Goal: Find specific page/section: Find specific page/section

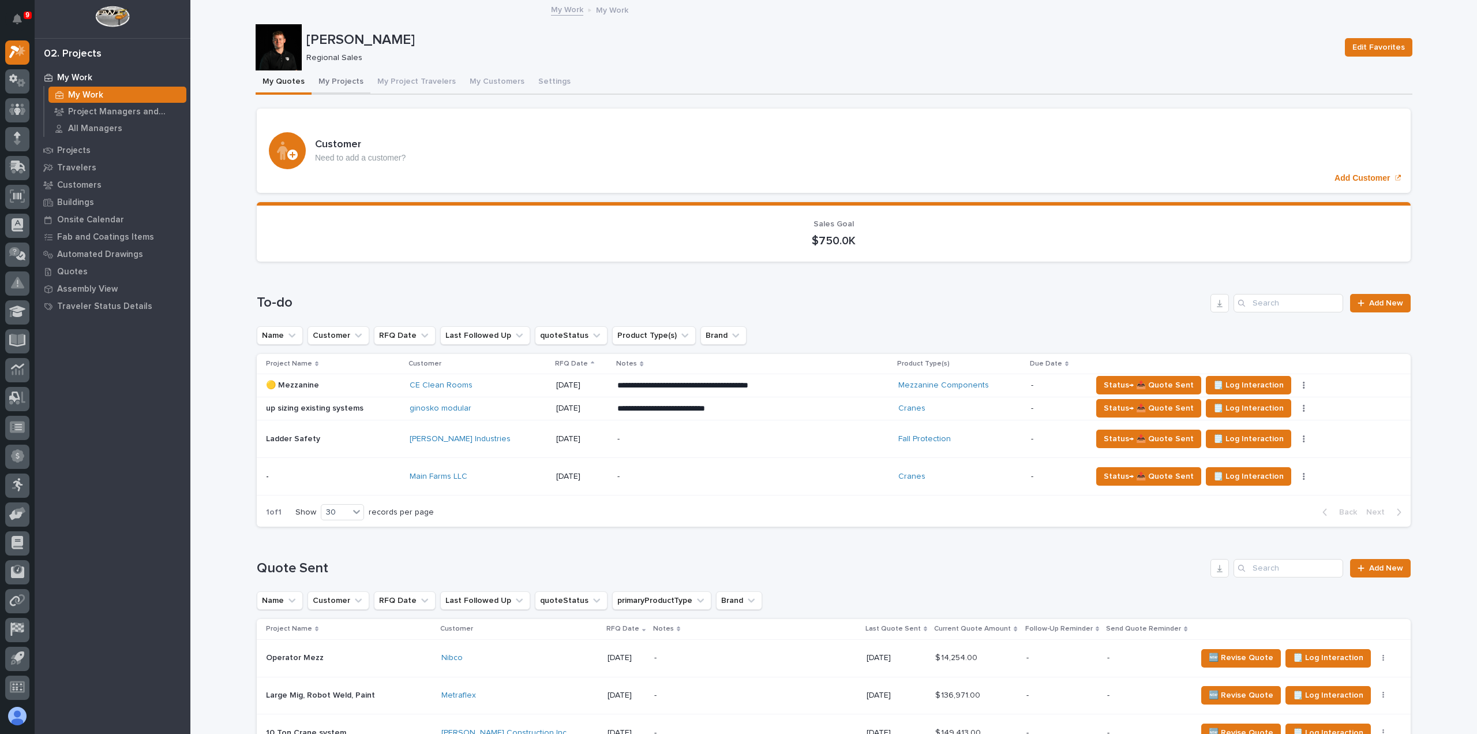
click at [342, 72] on button "My Projects" at bounding box center [341, 82] width 59 height 24
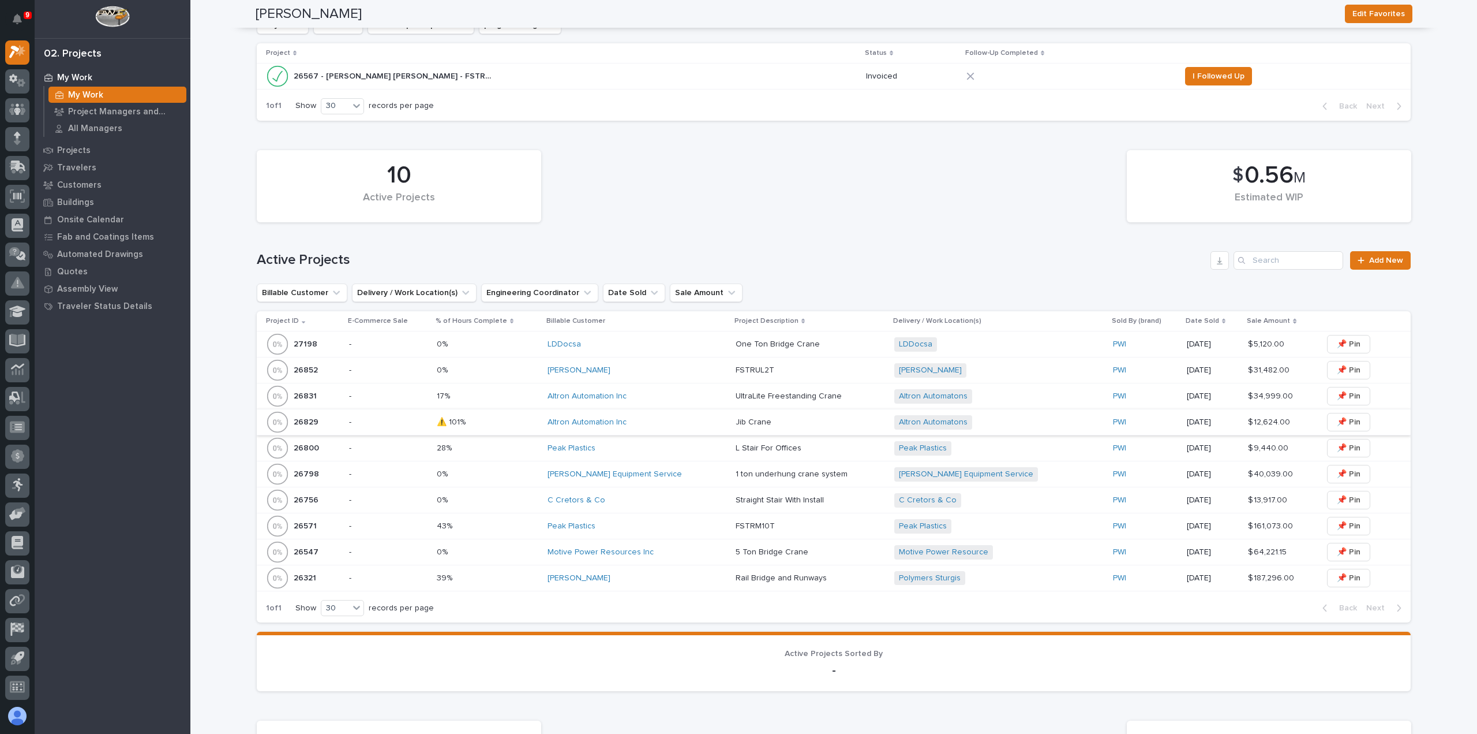
scroll to position [324, 0]
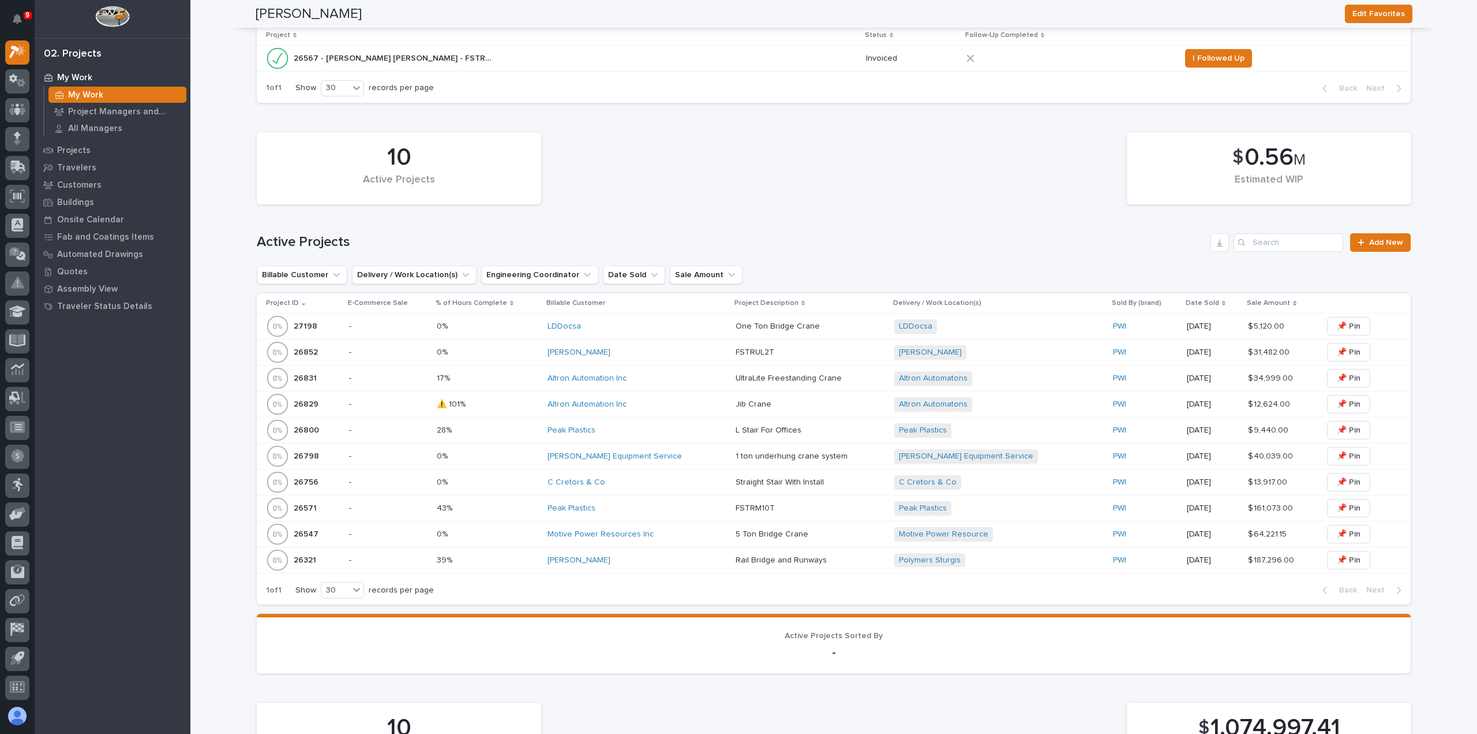
click at [666, 381] on div "Altron Automation Inc" at bounding box center [637, 378] width 179 height 10
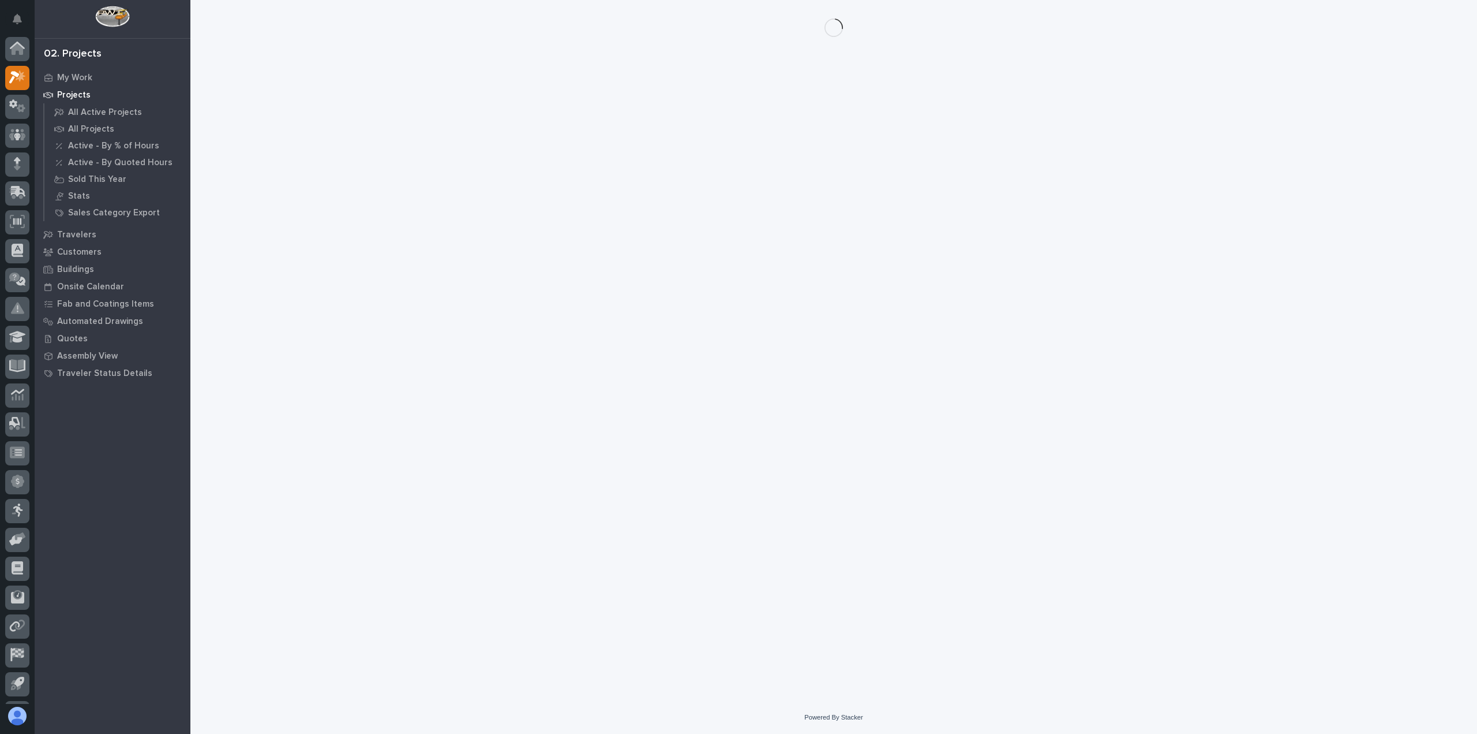
scroll to position [25, 0]
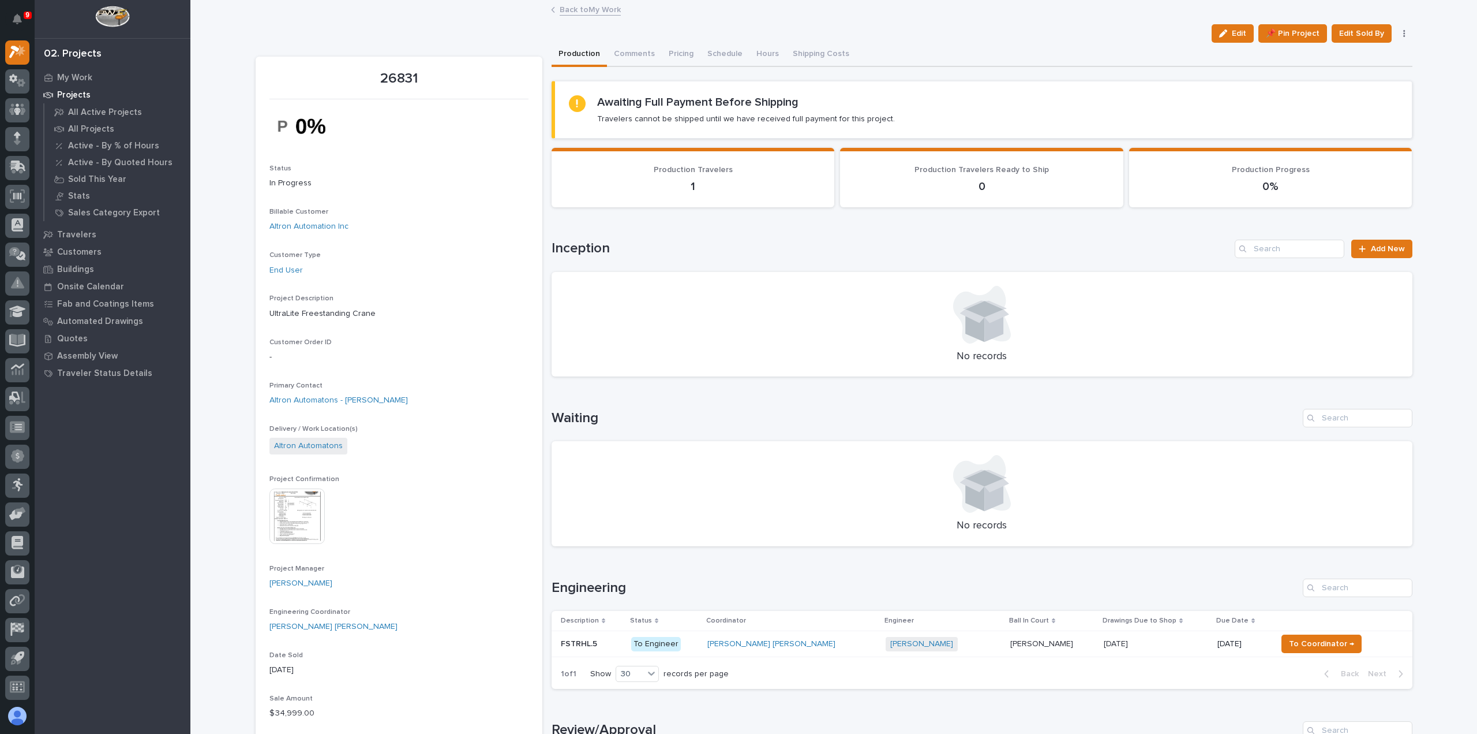
click at [1011, 650] on div "[PERSON_NAME] [PERSON_NAME]" at bounding box center [1053, 643] width 84 height 19
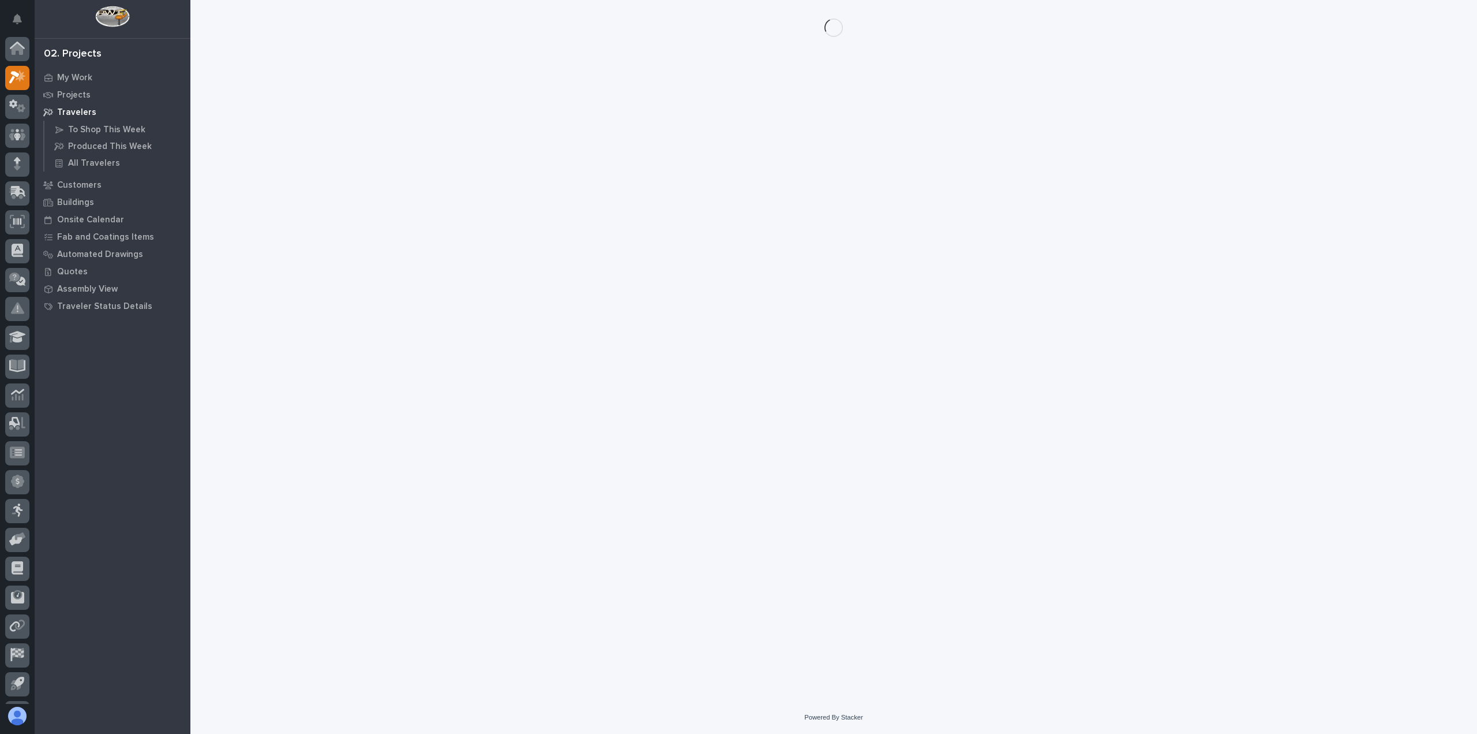
scroll to position [25, 0]
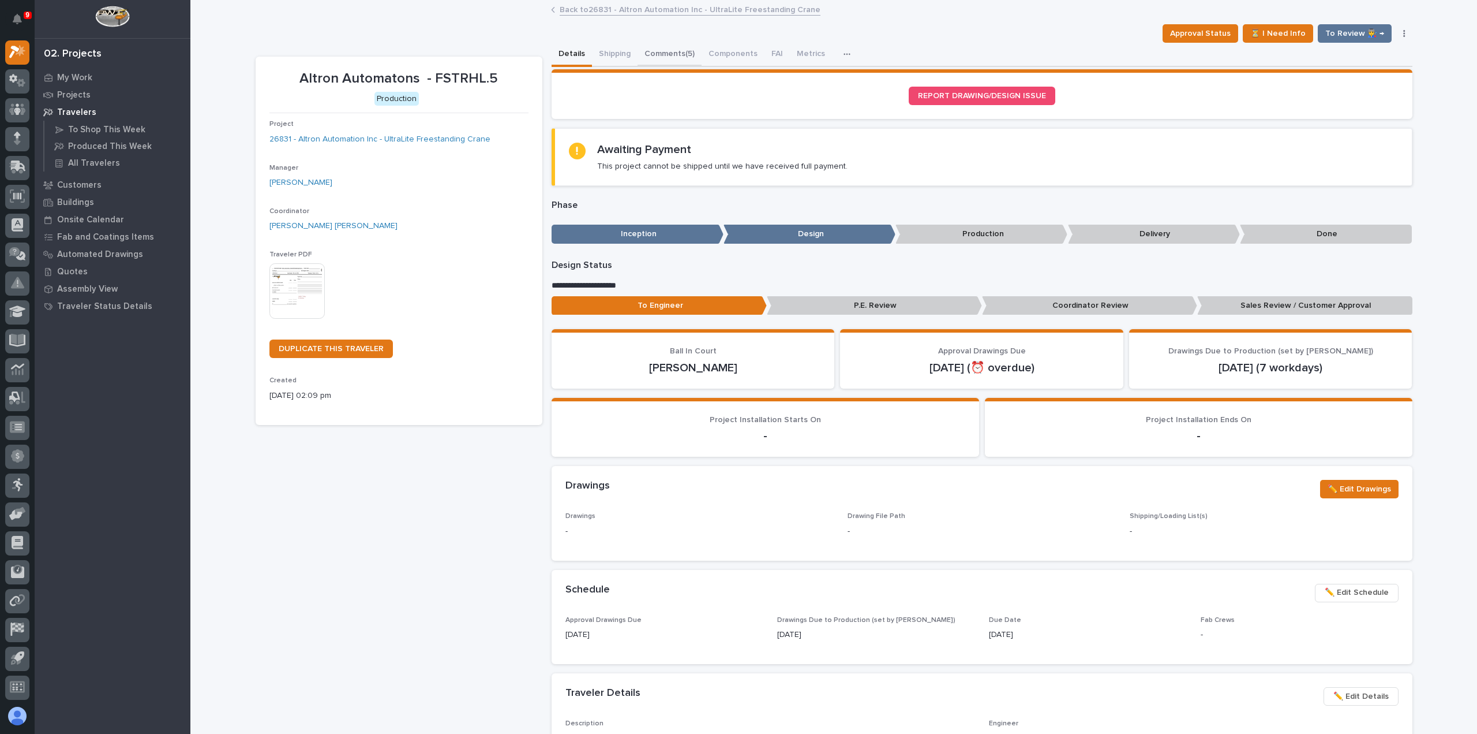
click at [653, 57] on button "Comments (5)" at bounding box center [670, 55] width 64 height 24
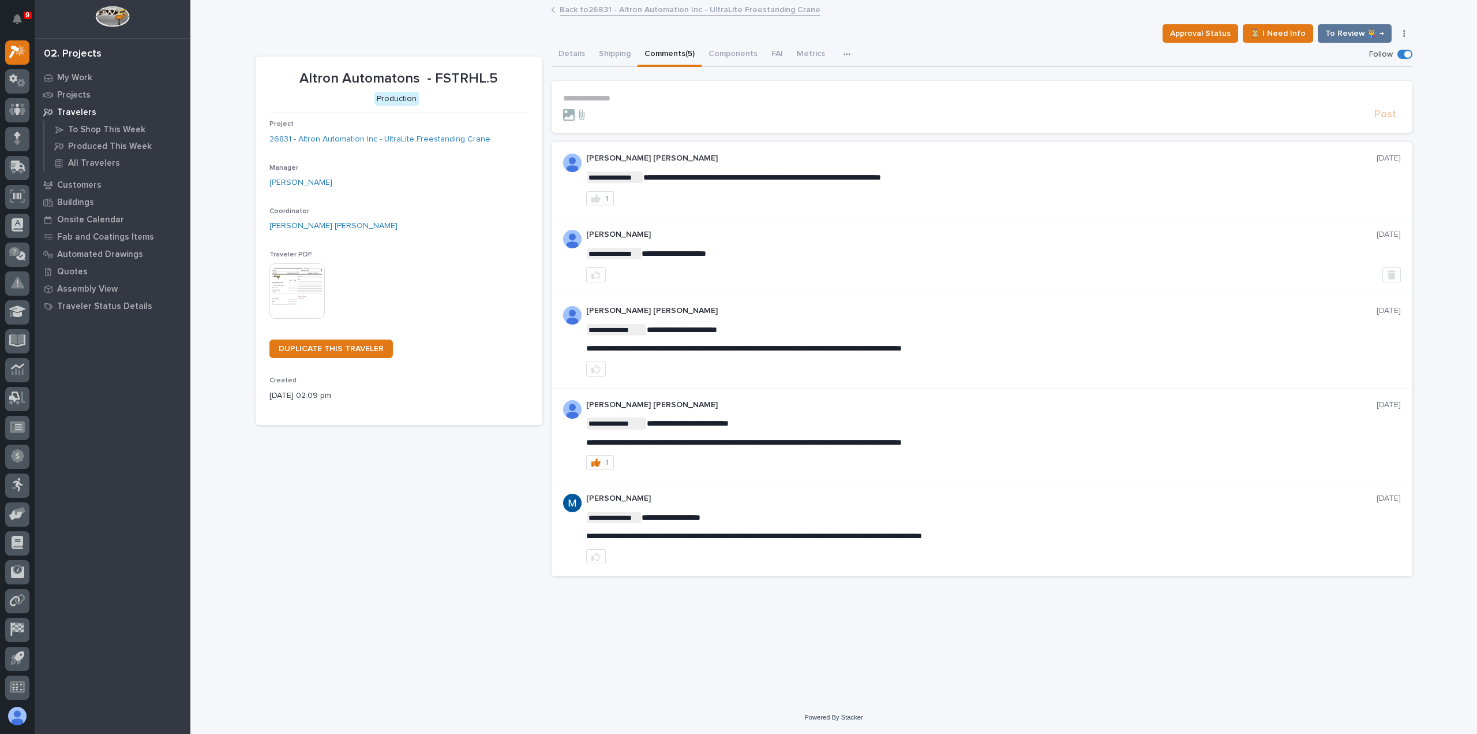
click at [762, 95] on p "**********" at bounding box center [982, 98] width 838 height 10
click at [645, 8] on link "Back to 26831 - Altron Automation Inc - UltraLite Freestanding Crane" at bounding box center [690, 8] width 261 height 13
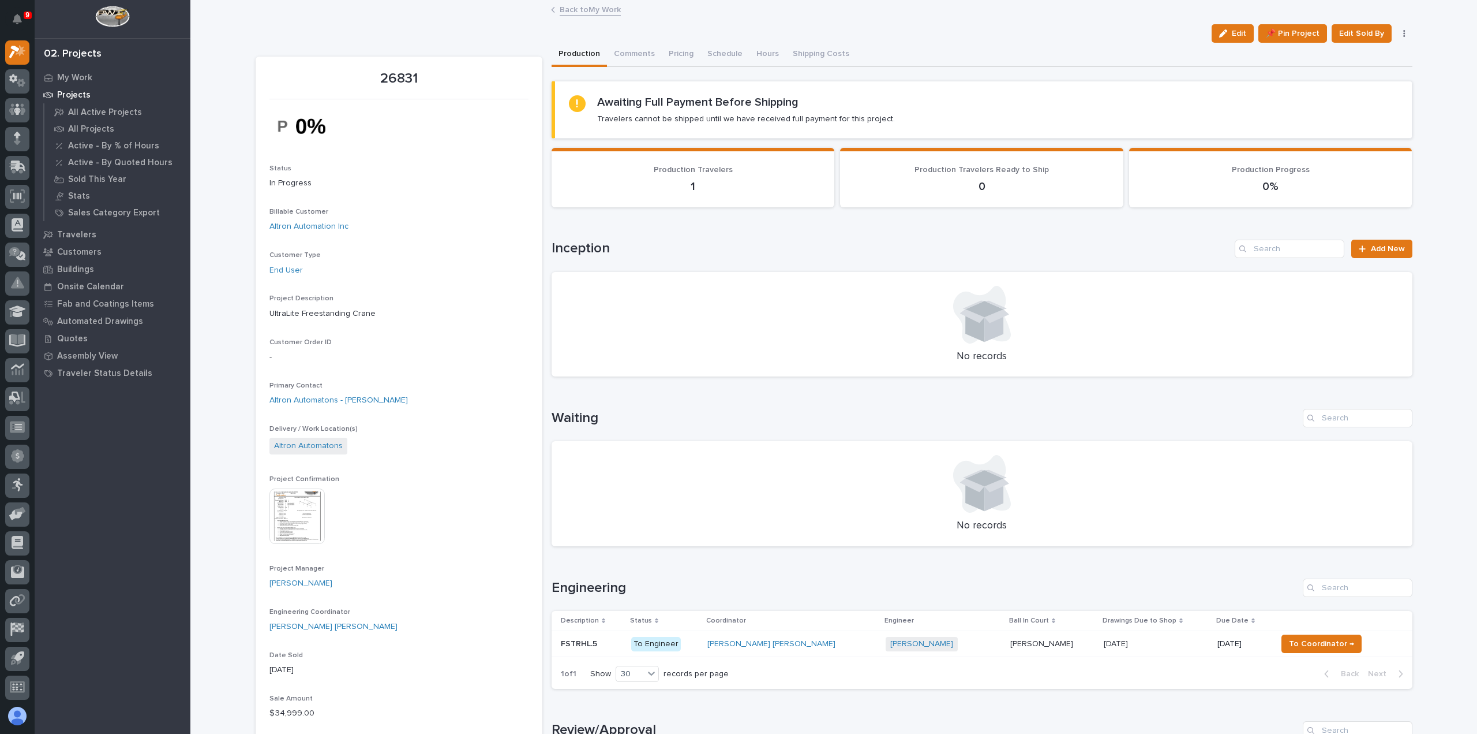
click at [560, 10] on link "Back to My Work" at bounding box center [590, 8] width 61 height 13
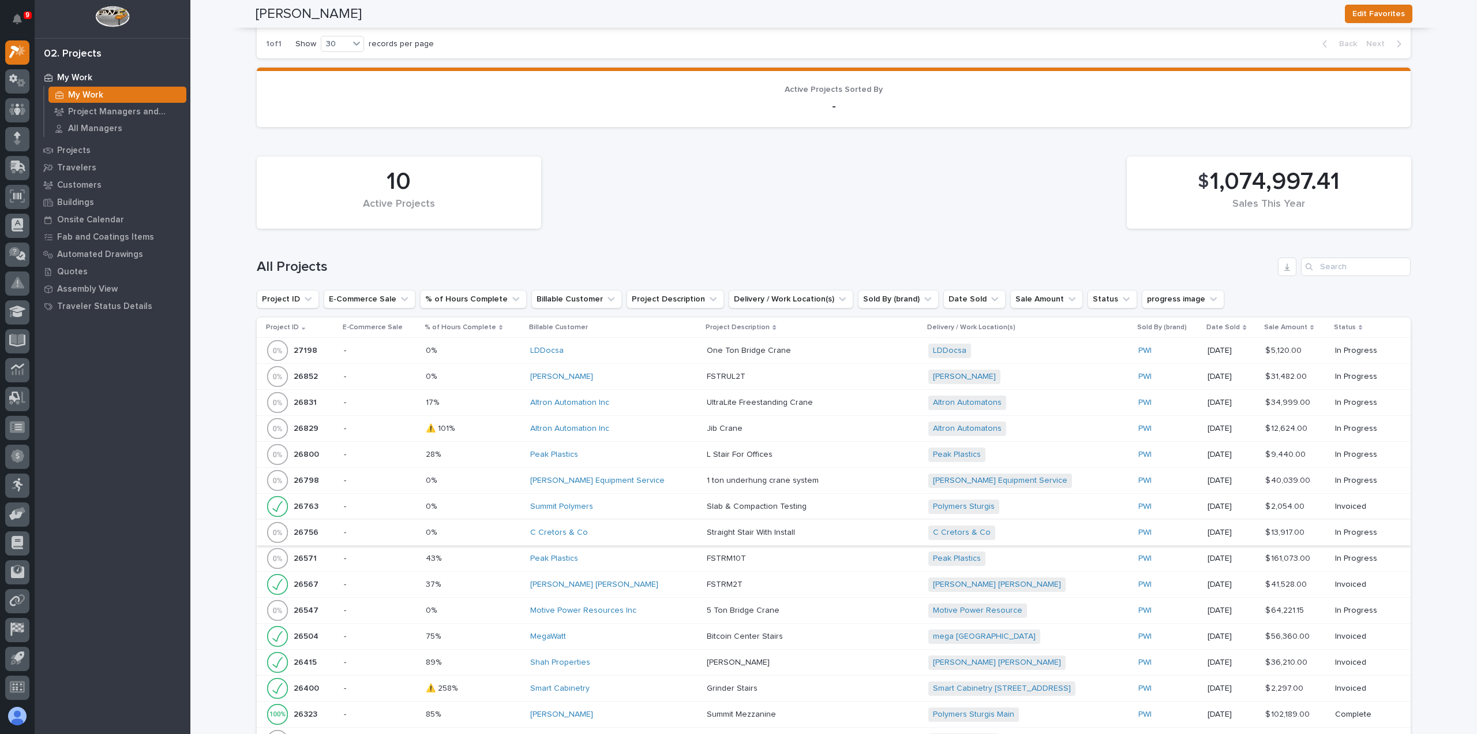
scroll to position [915, 0]
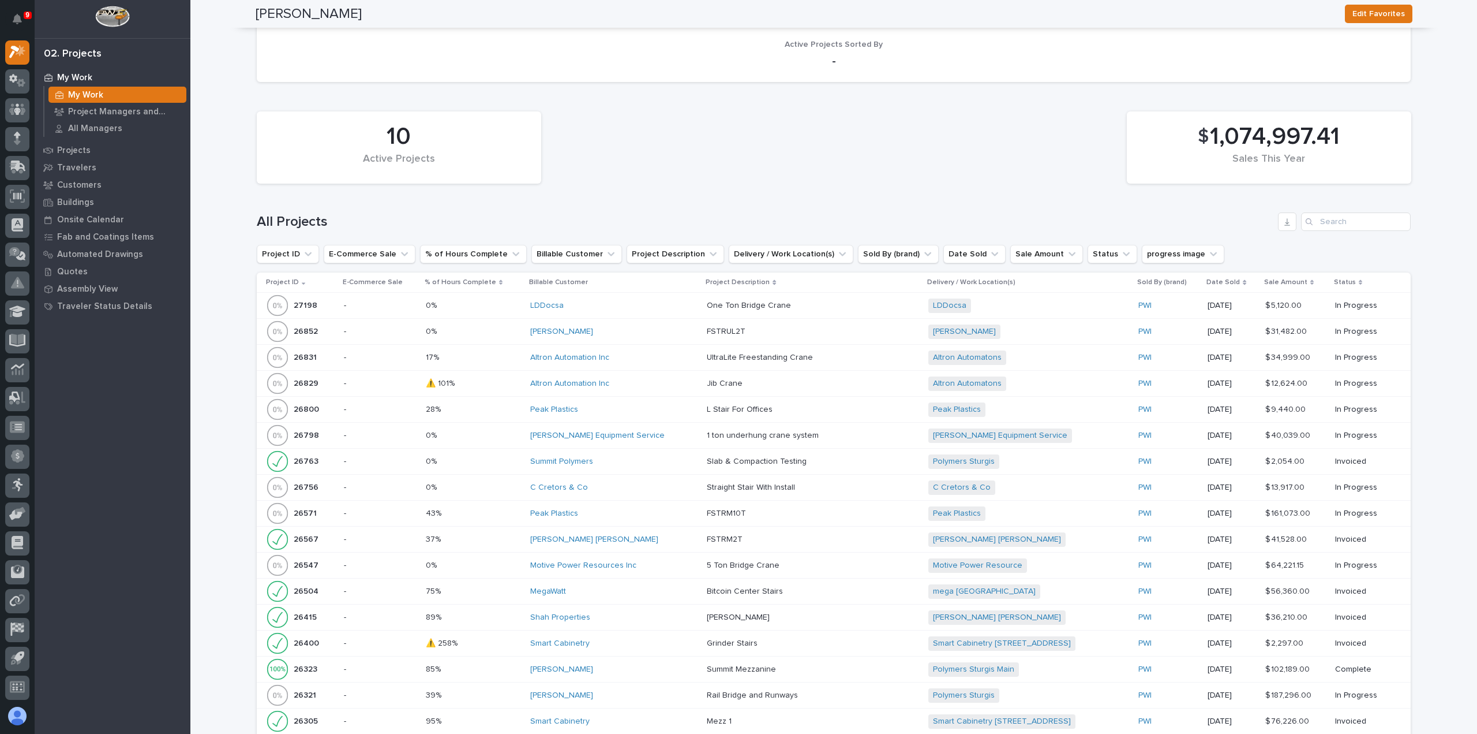
click at [622, 386] on div "Altron Automation Inc" at bounding box center [613, 383] width 167 height 19
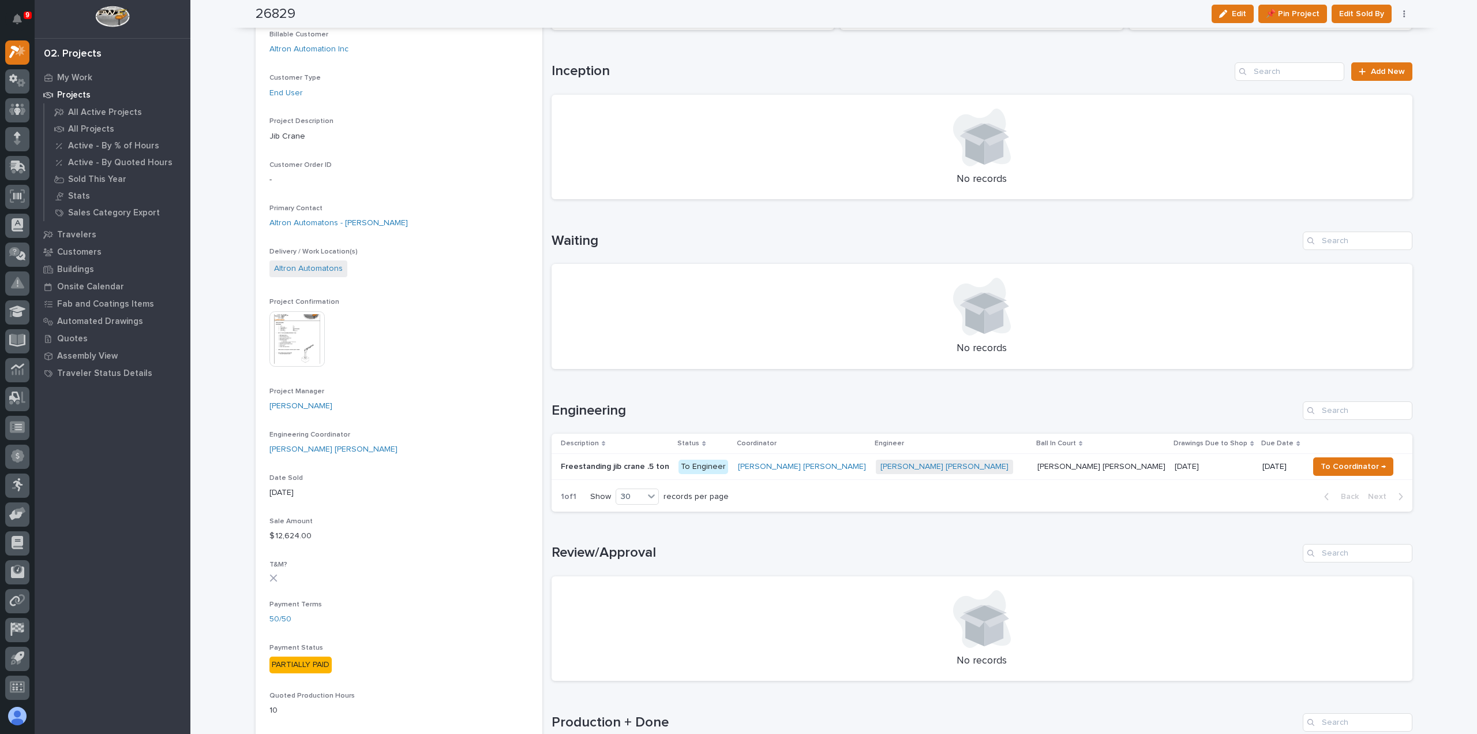
scroll to position [231, 0]
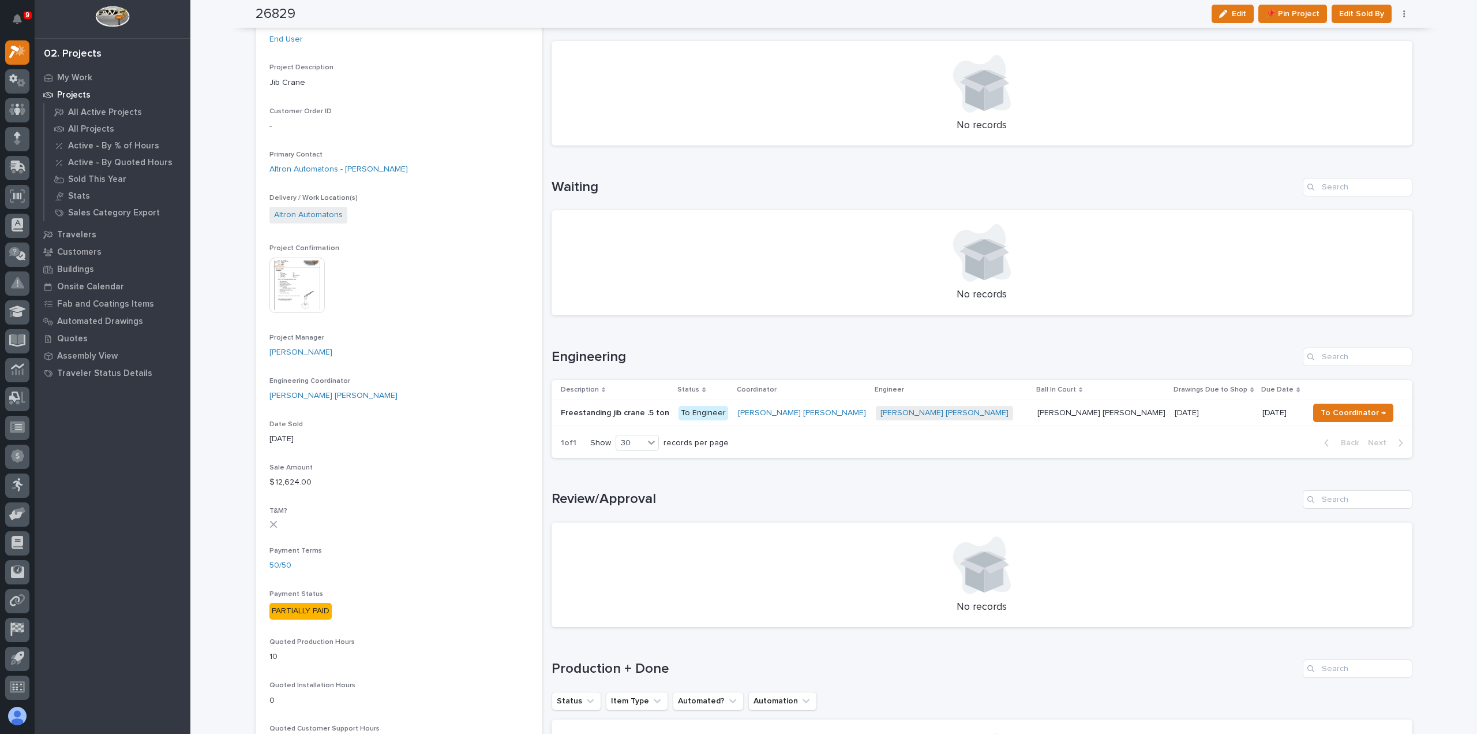
click at [968, 413] on div "[PERSON_NAME] [PERSON_NAME] + 0" at bounding box center [952, 413] width 152 height 14
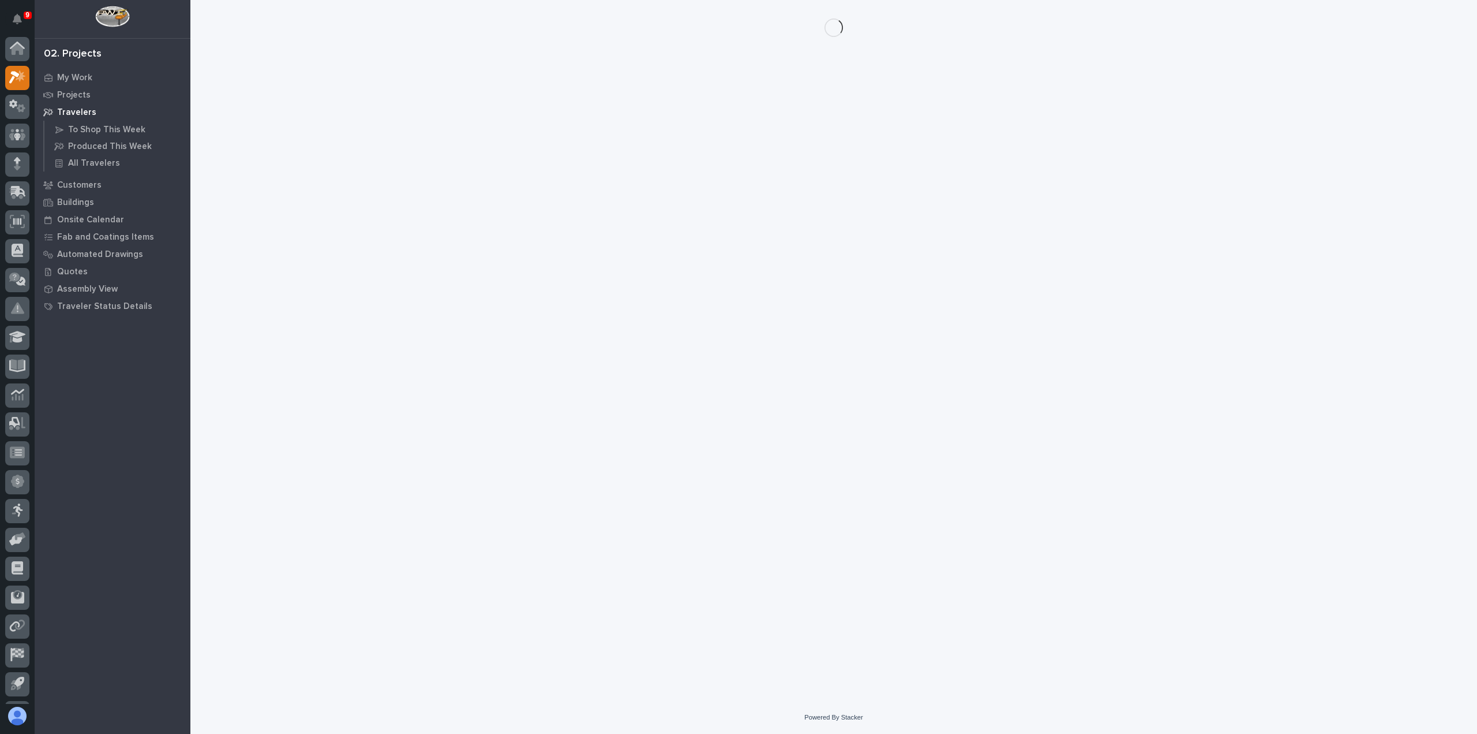
scroll to position [25, 0]
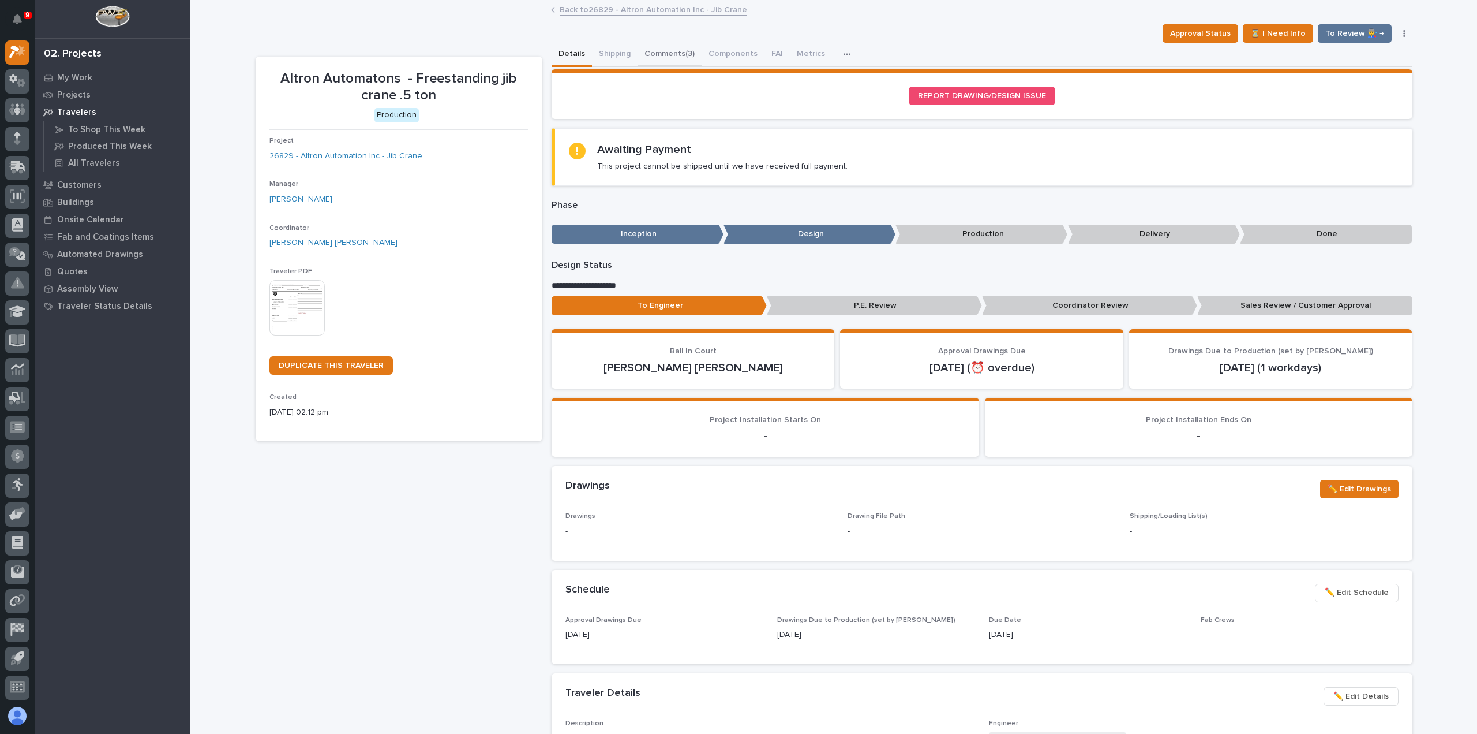
click at [675, 49] on button "Comments (3)" at bounding box center [670, 55] width 64 height 24
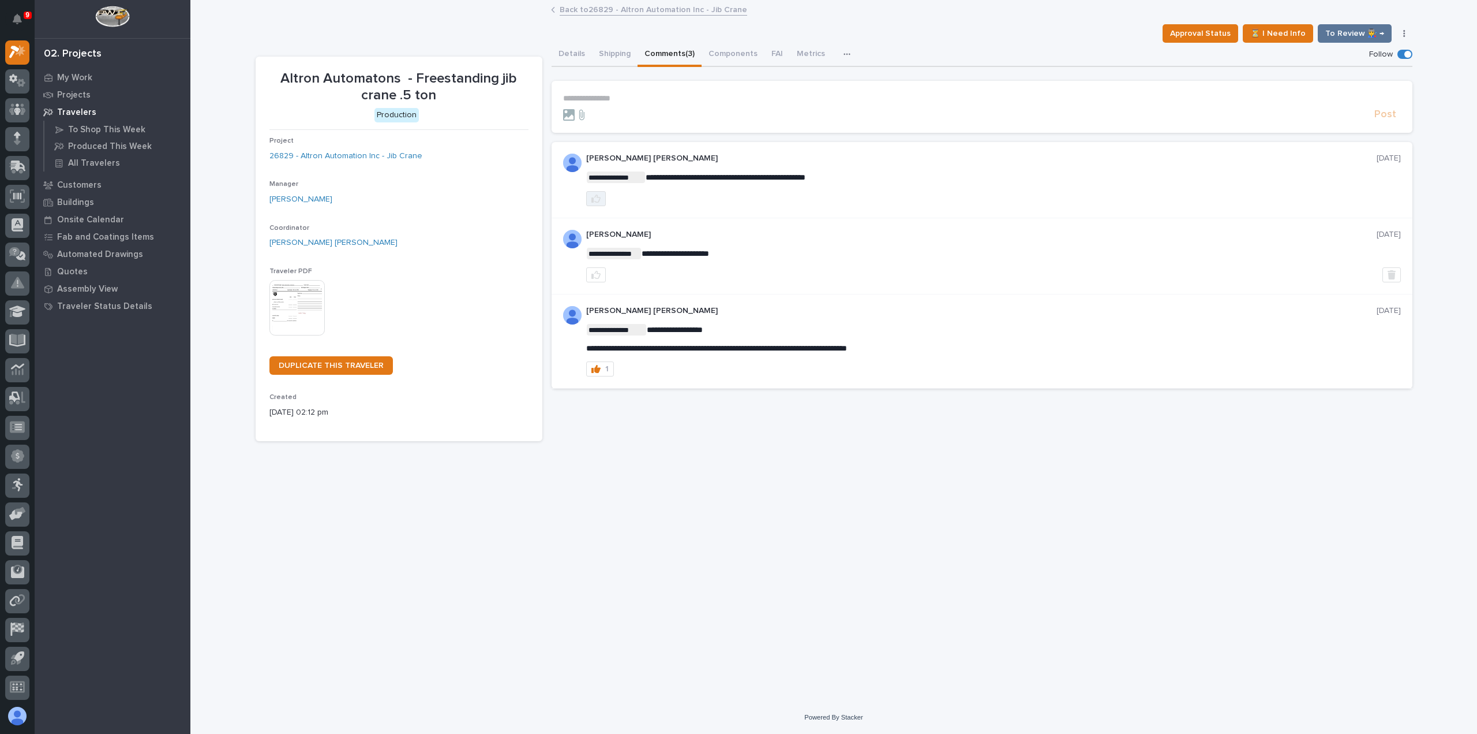
click at [596, 198] on icon "button" at bounding box center [596, 198] width 9 height 9
click at [585, 10] on link "Back to 26829 - Altron Automation Inc - Jib Crane" at bounding box center [654, 8] width 188 height 13
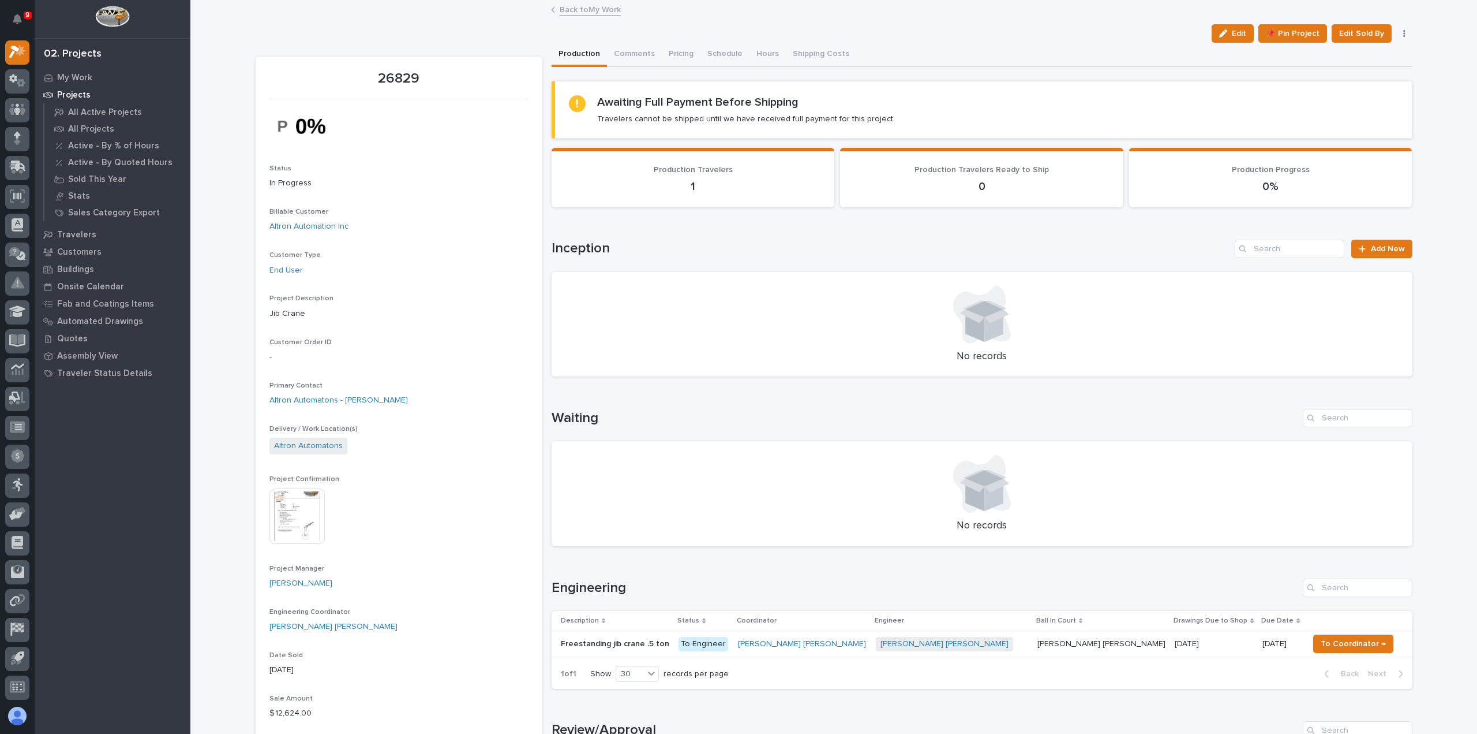
click at [591, 8] on link "Back to My Work" at bounding box center [590, 8] width 61 height 13
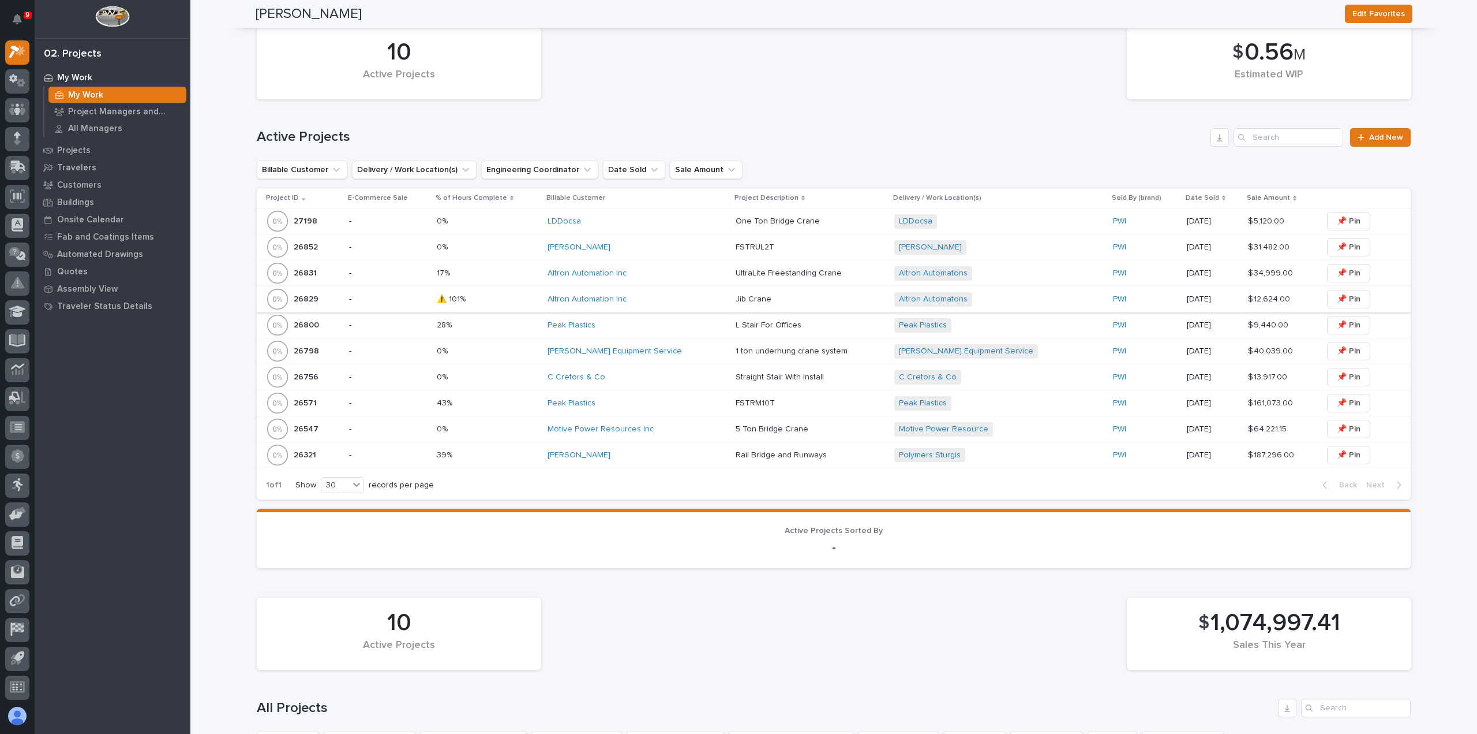
scroll to position [519, 0]
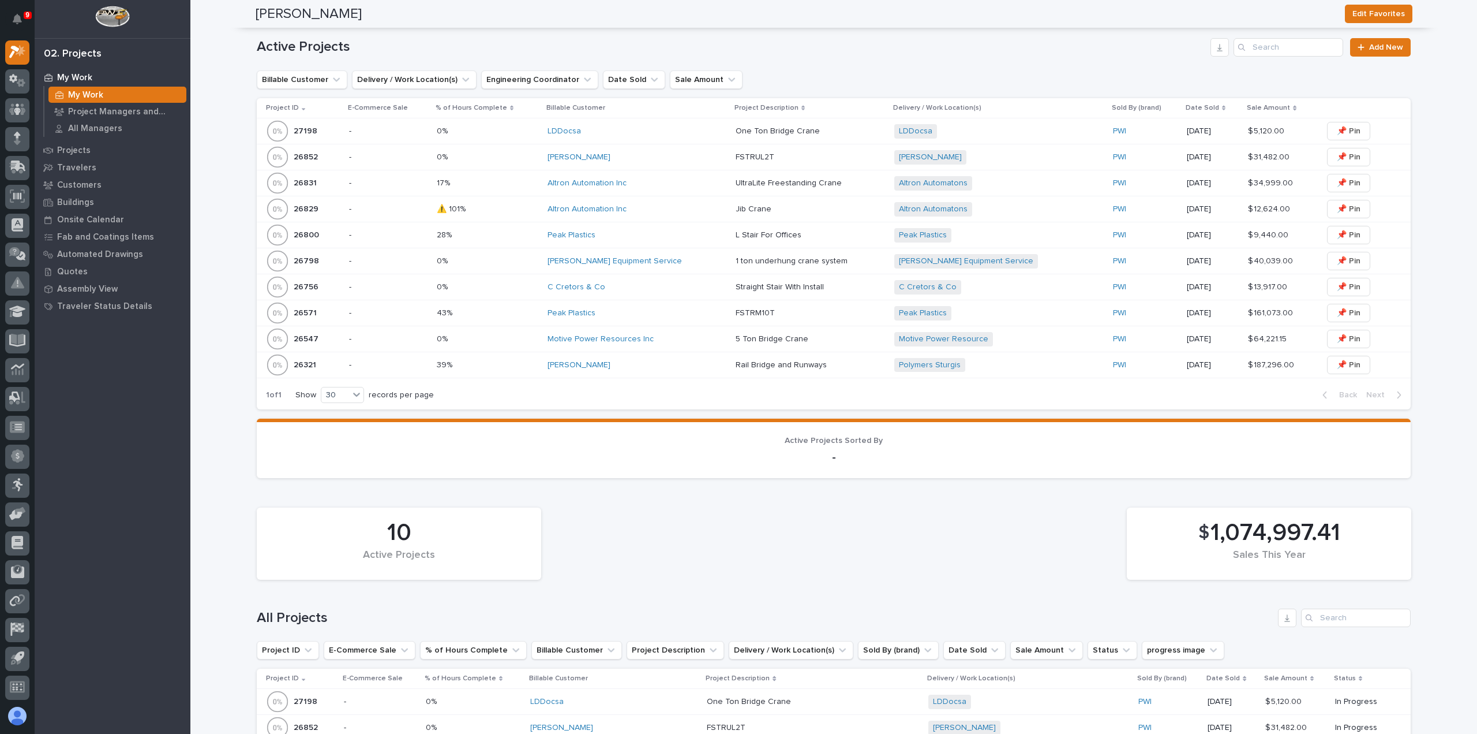
click at [679, 193] on td "Altron Automation Inc" at bounding box center [637, 183] width 188 height 26
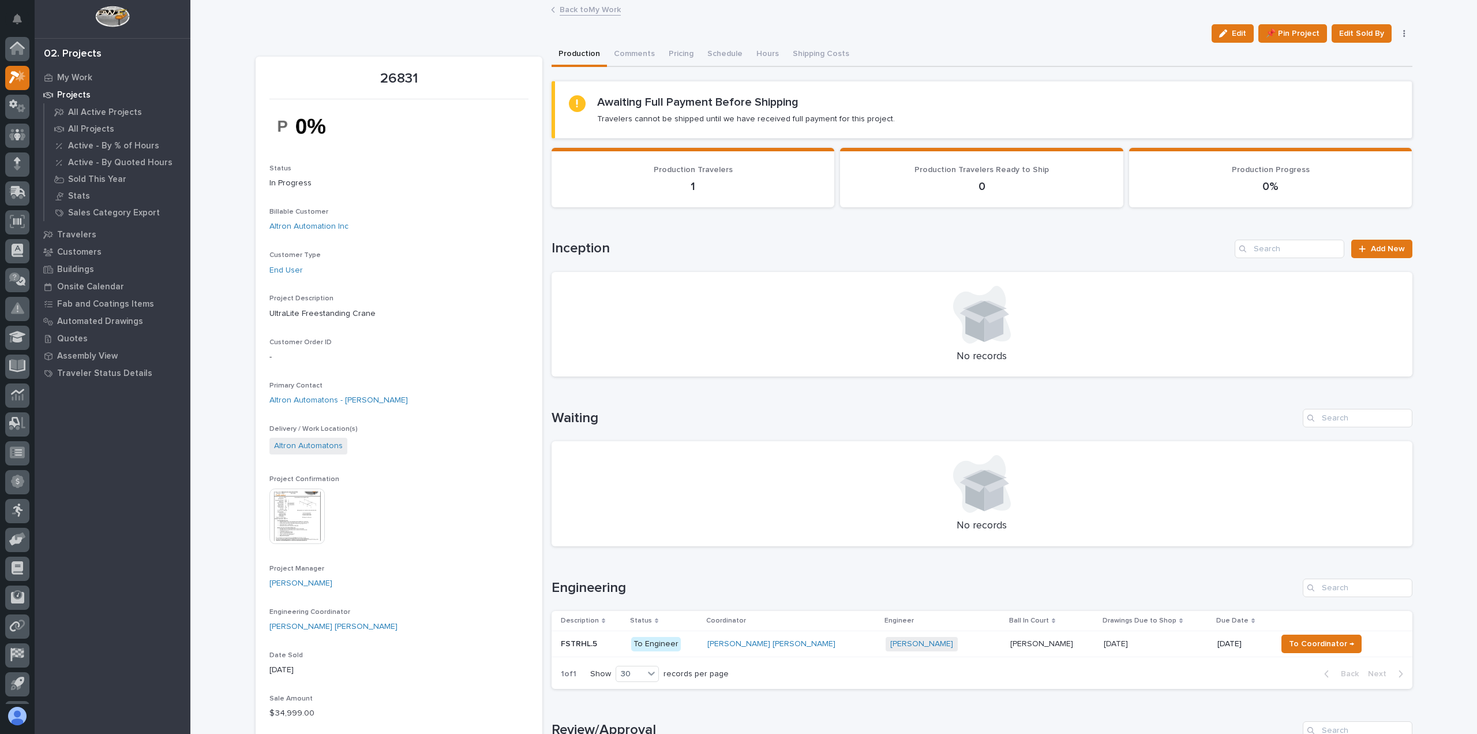
scroll to position [25, 0]
click at [639, 60] on button "Comments" at bounding box center [634, 55] width 55 height 24
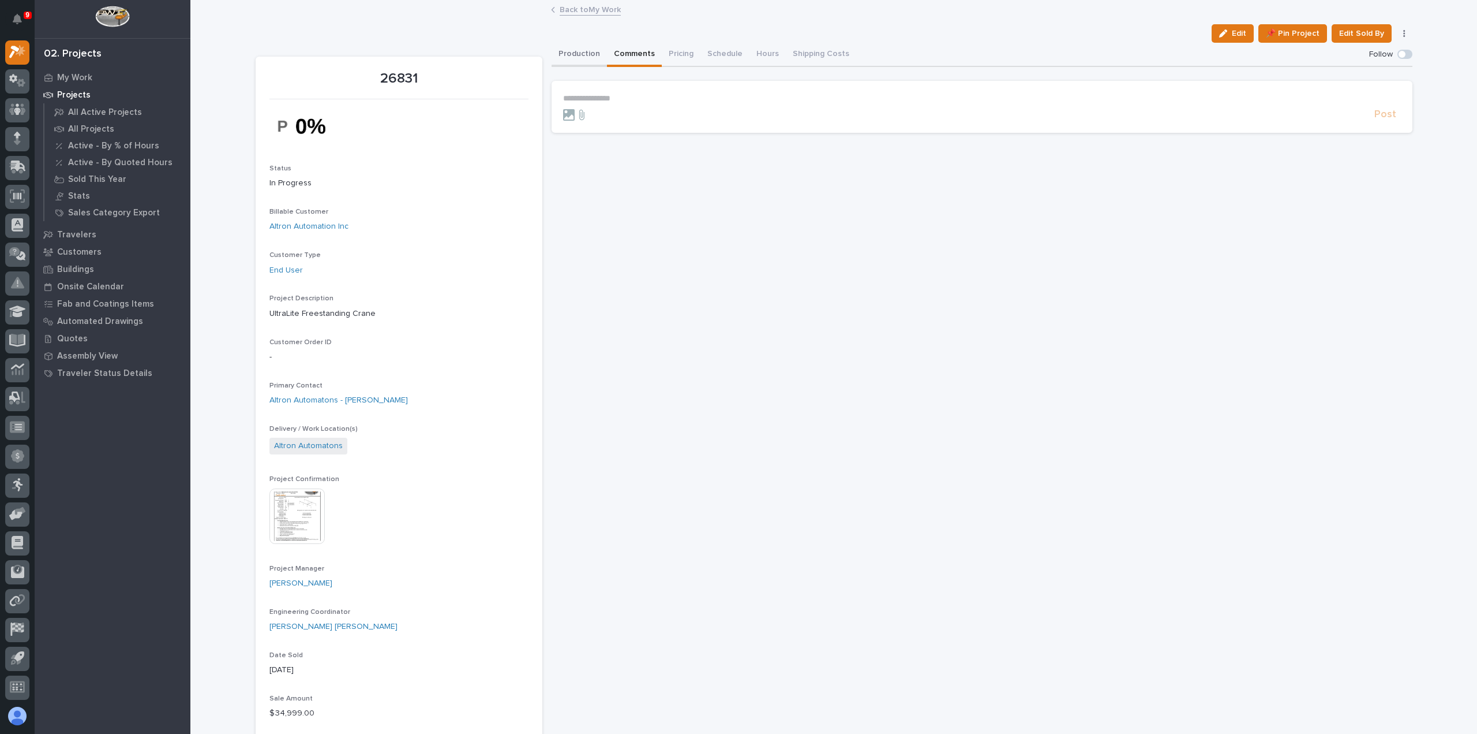
click at [589, 59] on button "Production" at bounding box center [579, 55] width 55 height 24
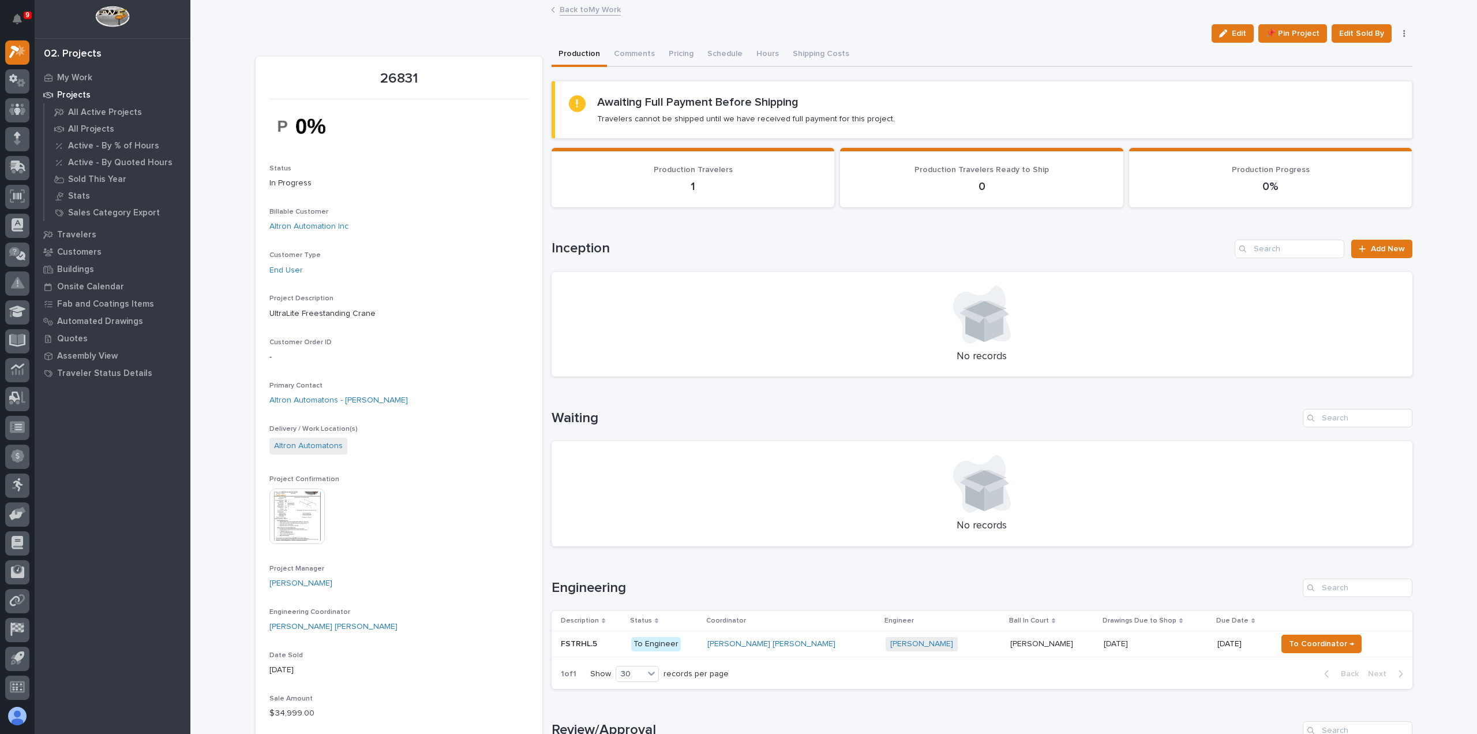
click at [727, 645] on td "[PERSON_NAME] [PERSON_NAME]" at bounding box center [792, 644] width 178 height 26
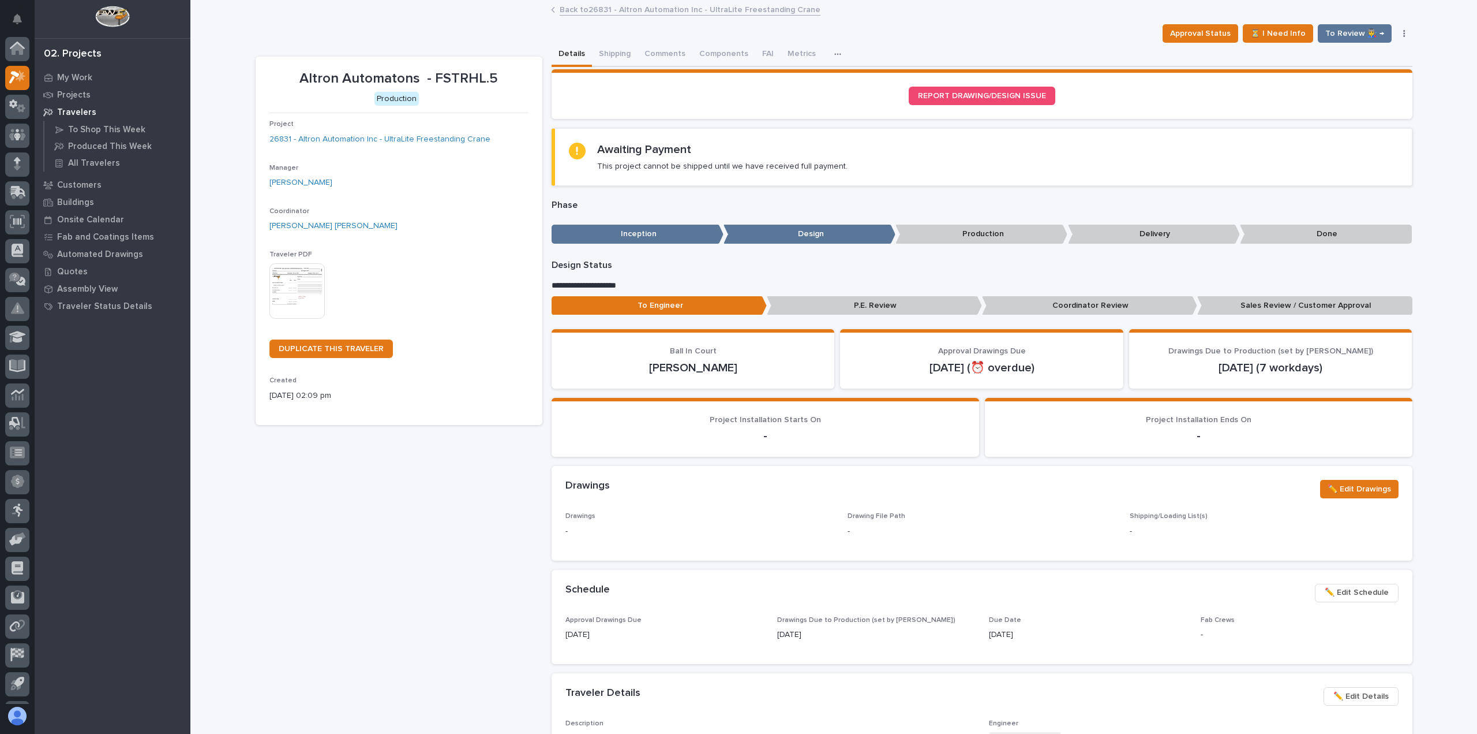
scroll to position [25, 0]
drag, startPoint x: 663, startPoint y: 56, endPoint x: 664, endPoint y: 99, distance: 42.7
click at [663, 56] on button "Comments (5)" at bounding box center [670, 55] width 64 height 24
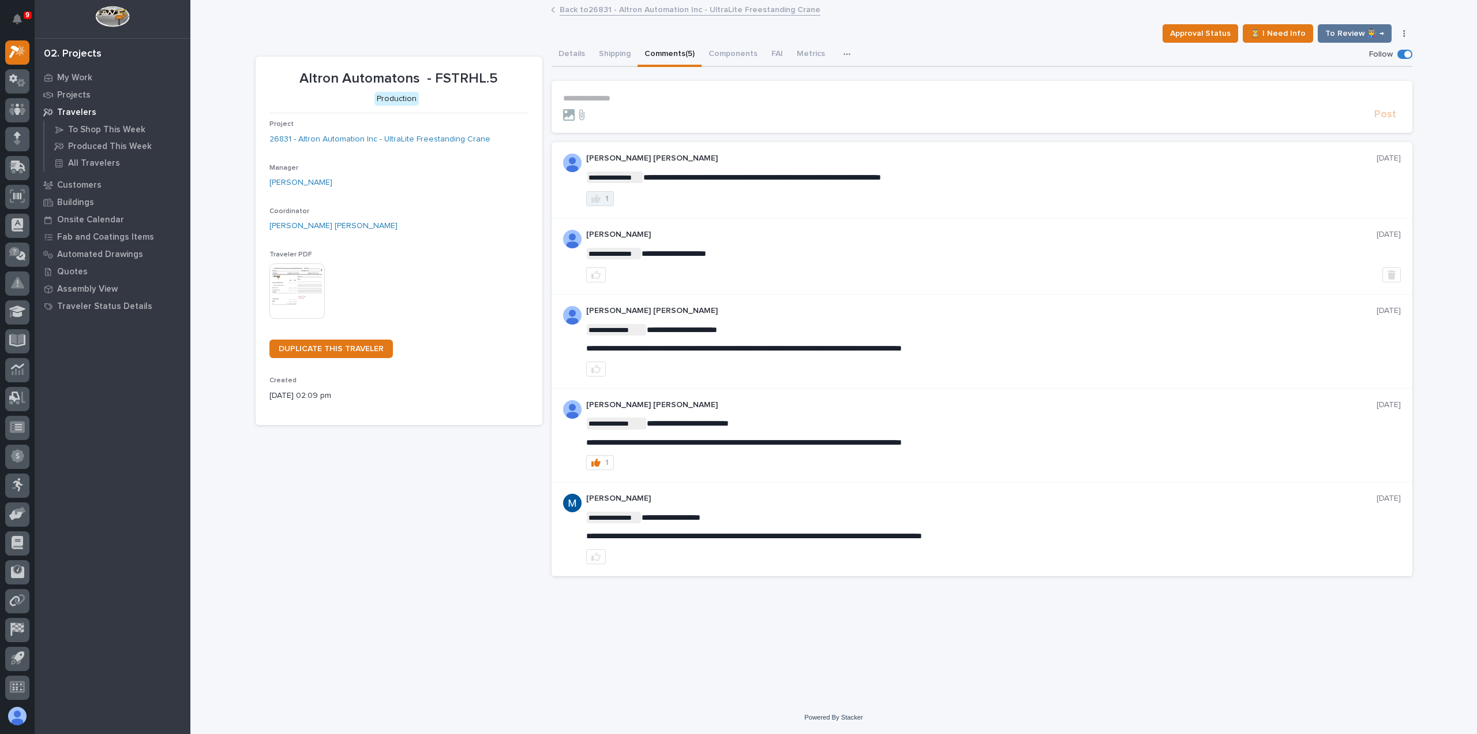
click at [600, 203] on button "1" at bounding box center [600, 198] width 28 height 15
click at [590, 10] on link "Back to 26831 - Altron Automation Inc - UltraLite Freestanding Crane" at bounding box center [690, 8] width 261 height 13
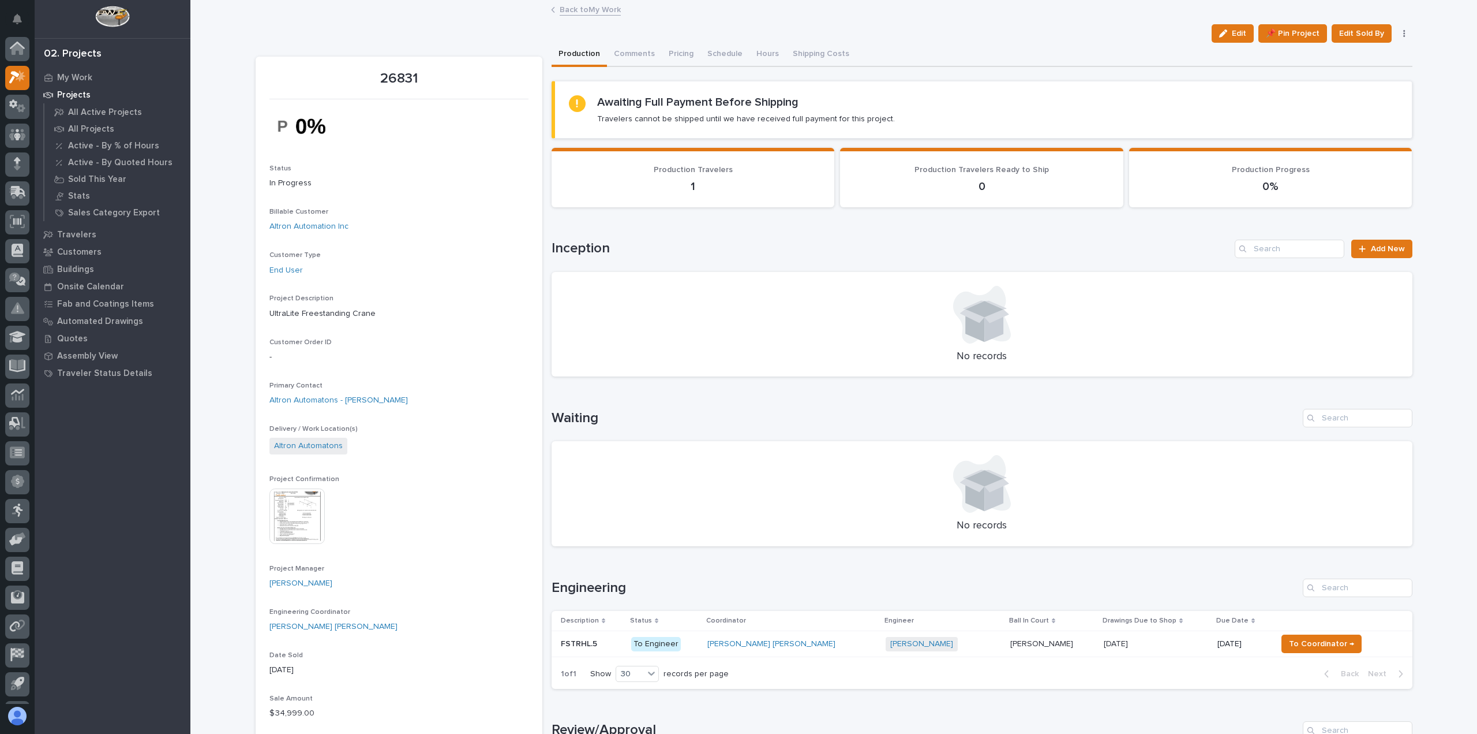
scroll to position [25, 0]
click at [590, 10] on link "Back to My Work" at bounding box center [590, 8] width 61 height 13
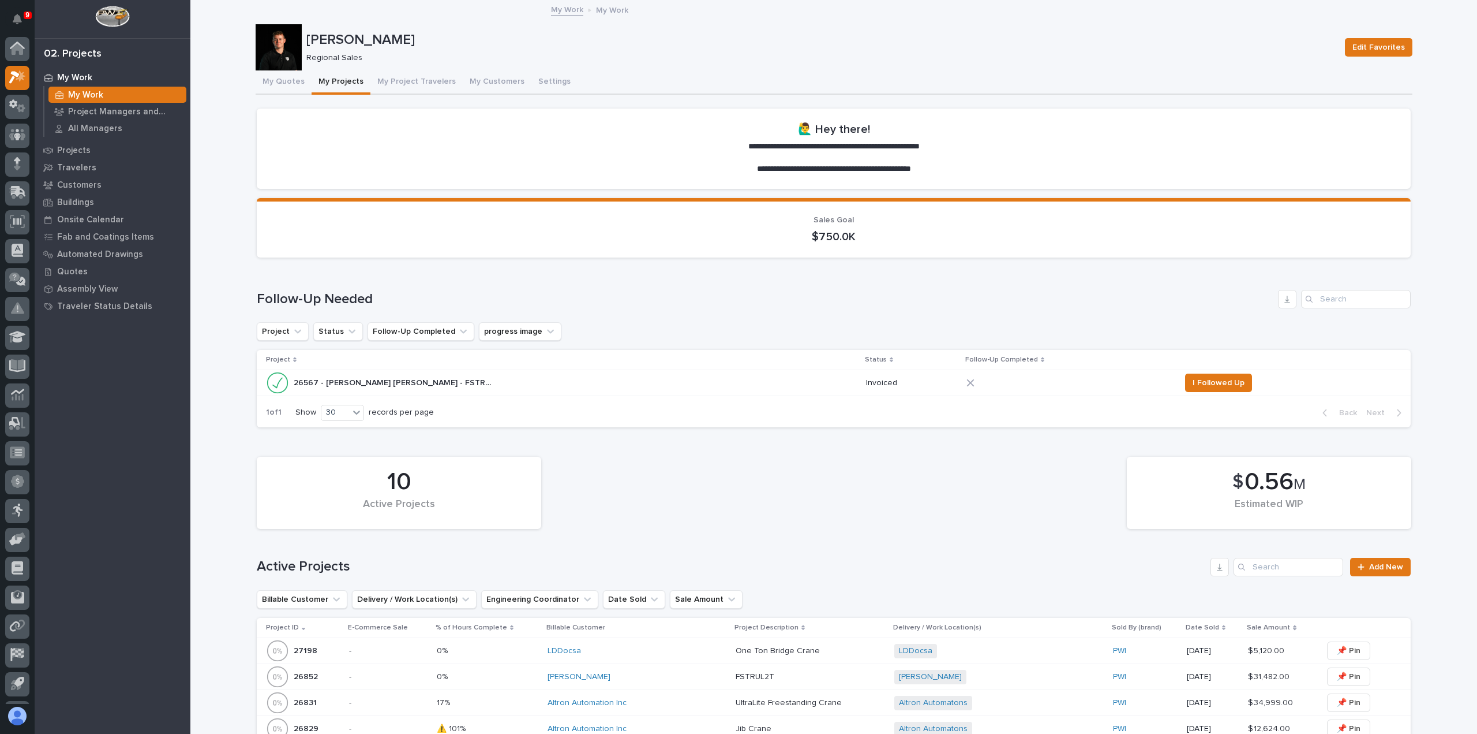
scroll to position [25, 0]
